Goal: Go to known website: Go to known website

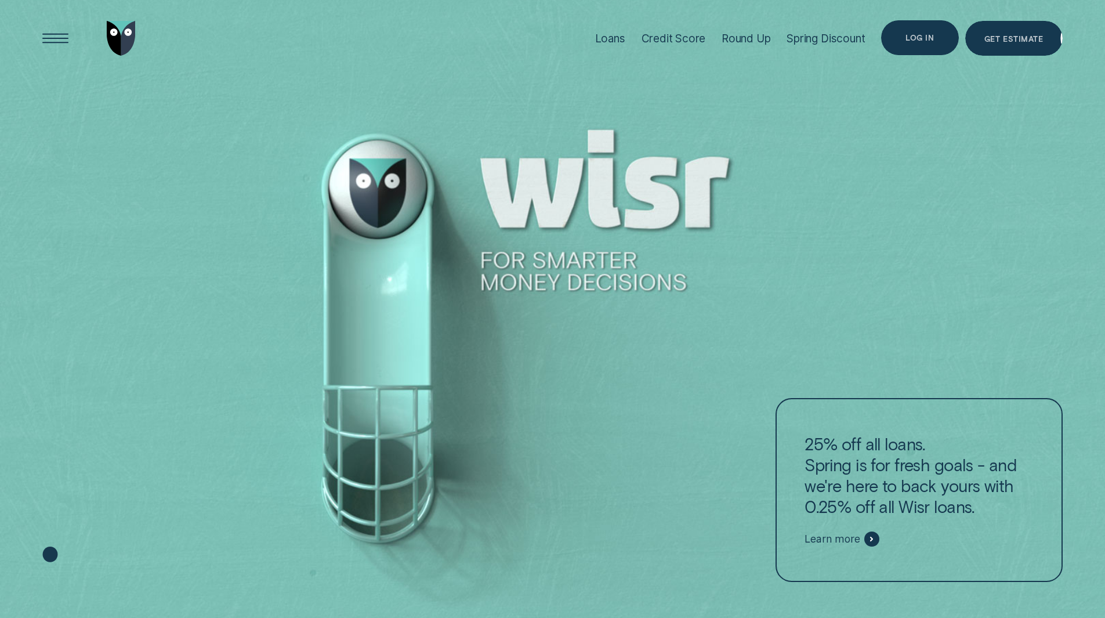
click at [910, 44] on div "Log in" at bounding box center [919, 37] width 77 height 35
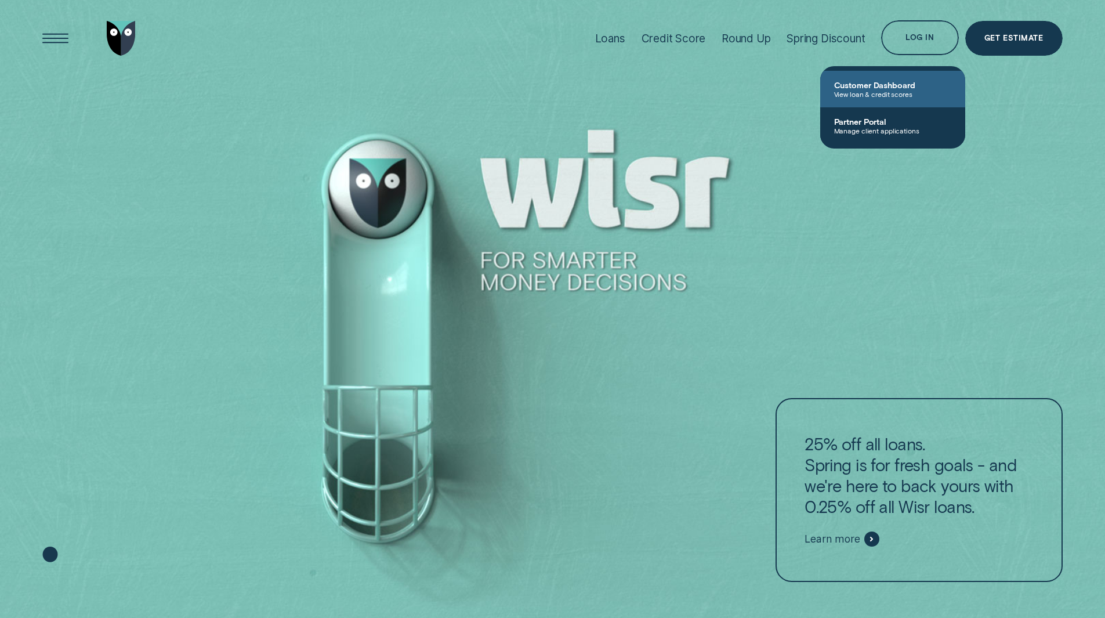
click at [899, 86] on span "Customer Dashboard" at bounding box center [892, 85] width 117 height 10
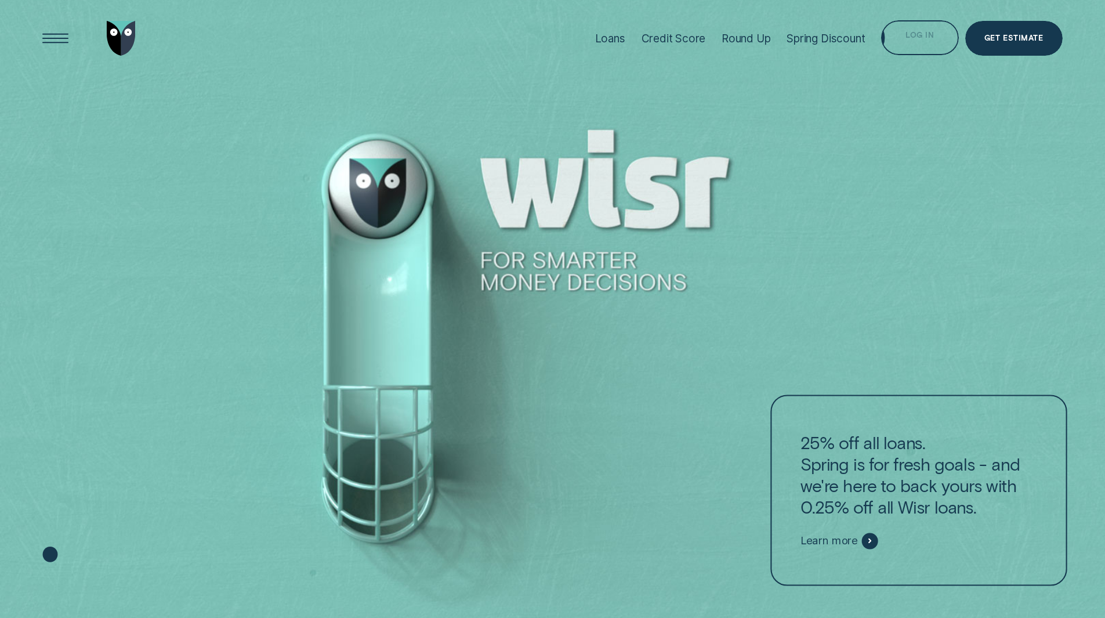
click at [913, 40] on div "Log in" at bounding box center [919, 39] width 28 height 7
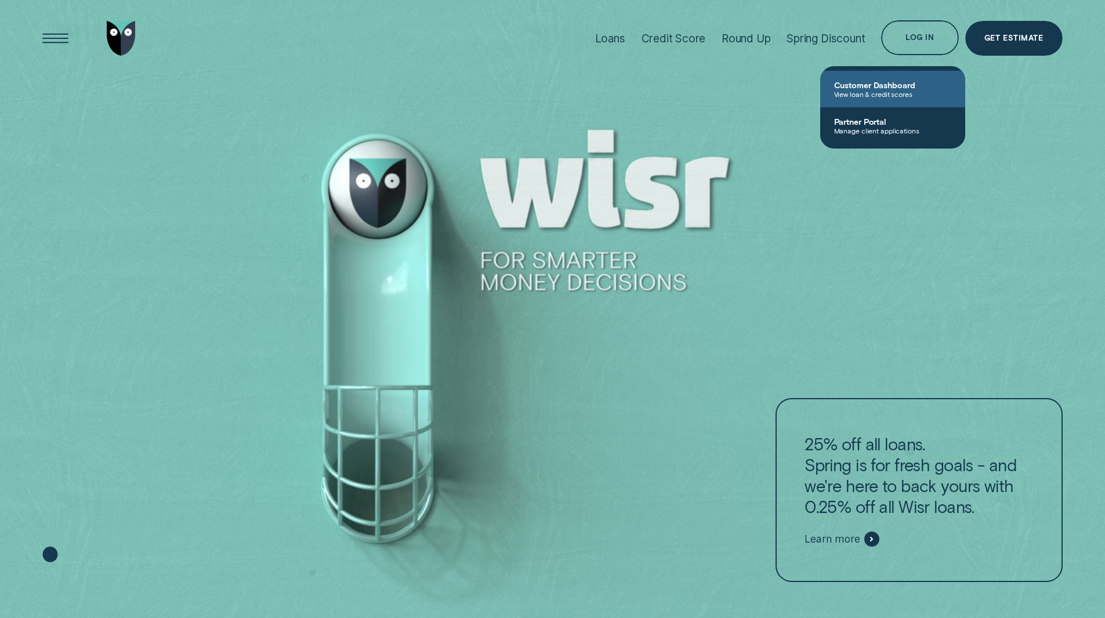
click at [862, 86] on span "Customer Dashboard" at bounding box center [892, 85] width 117 height 10
